Goal: Task Accomplishment & Management: Use online tool/utility

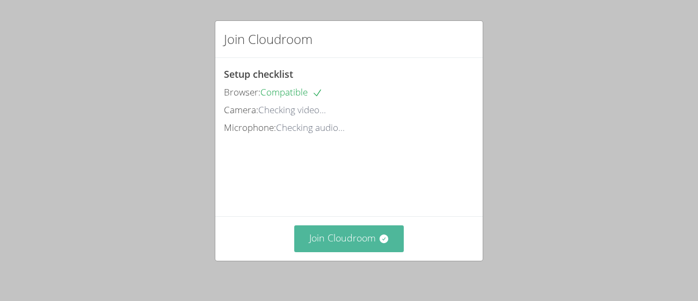
click at [370, 233] on button "Join Cloudroom" at bounding box center [349, 238] width 110 height 26
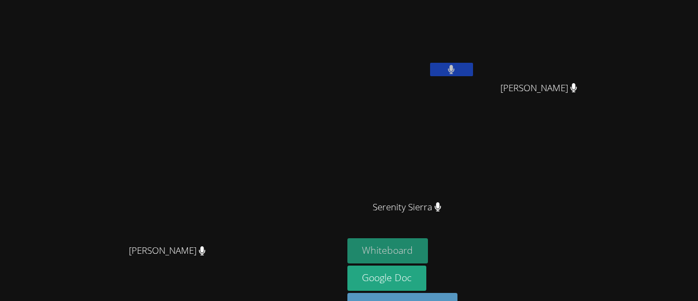
click at [428, 238] on button "Whiteboard" at bounding box center [387, 250] width 81 height 25
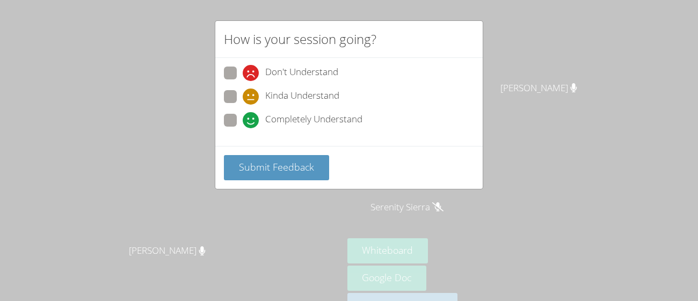
click at [243, 128] on span at bounding box center [243, 128] width 0 height 0
click at [243, 121] on input "Completely Understand" at bounding box center [247, 118] width 9 height 9
radio input "true"
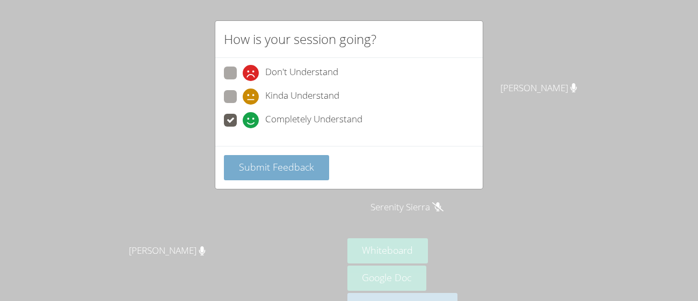
click at [261, 159] on button "Submit Feedback" at bounding box center [276, 167] width 105 height 25
